Goal: Transaction & Acquisition: Purchase product/service

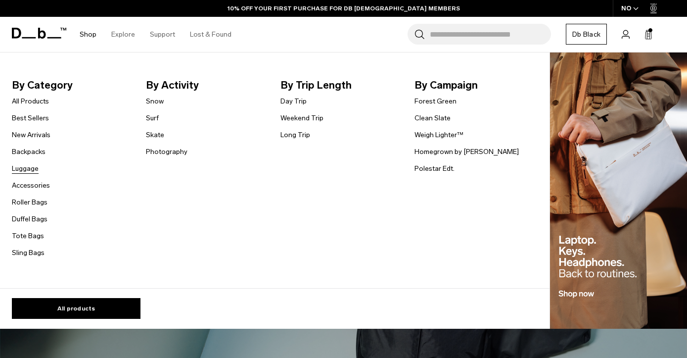
click at [20, 170] on link "Luggage" at bounding box center [25, 168] width 27 height 10
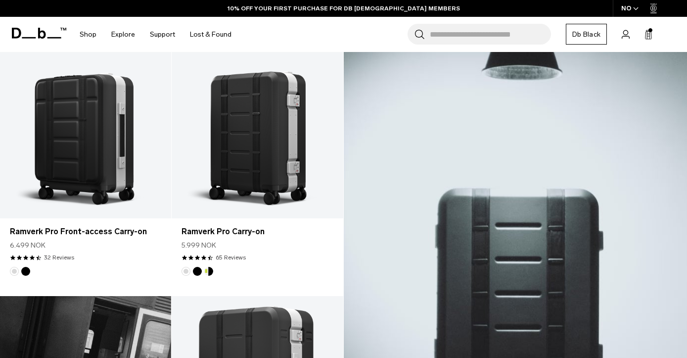
scroll to position [212, 0]
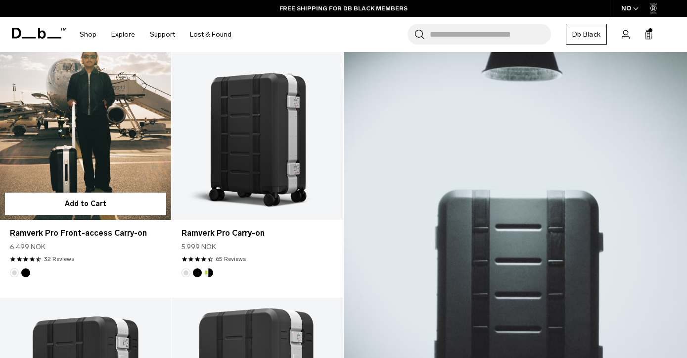
click at [106, 158] on link "Ramverk Pro Front-access Carry-on" at bounding box center [85, 124] width 171 height 191
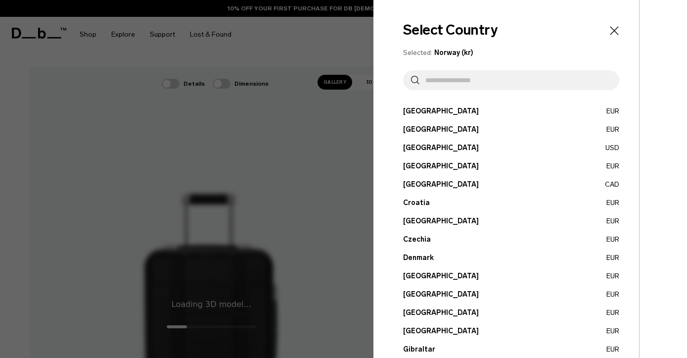
click at [505, 81] on input "text" at bounding box center [516, 80] width 192 height 20
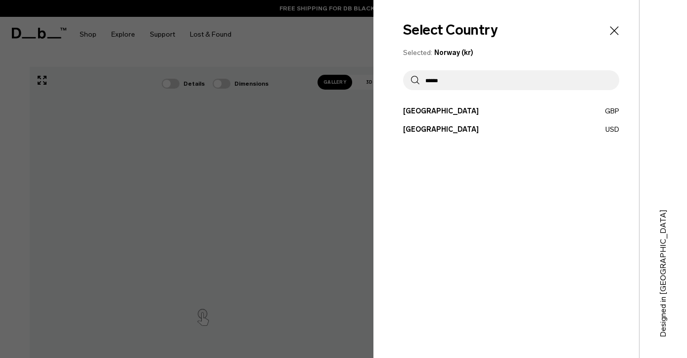
type input "******"
click at [407, 127] on button "United States USD" at bounding box center [511, 129] width 216 height 10
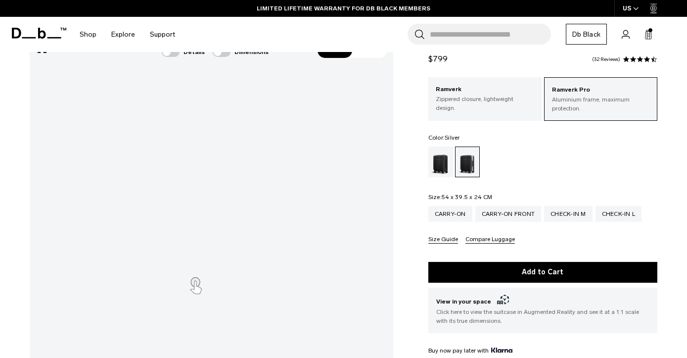
scroll to position [35, 0]
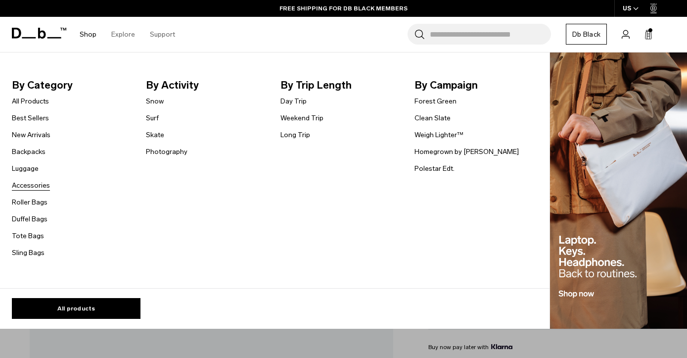
click at [39, 183] on link "Accessories" at bounding box center [31, 185] width 38 height 10
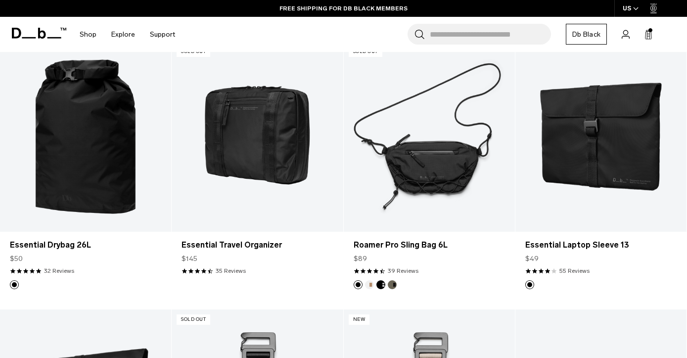
scroll to position [1036, 0]
